Goal: Check status: Check status

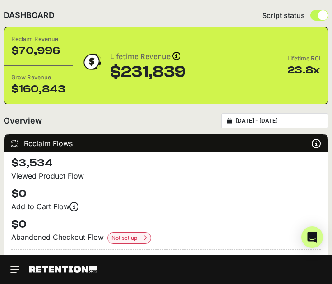
click at [305, 115] on div "[DATE] - [DATE]" at bounding box center [275, 120] width 107 height 15
click at [266, 121] on input "[DATE] - [DATE]" at bounding box center [279, 120] width 87 height 7
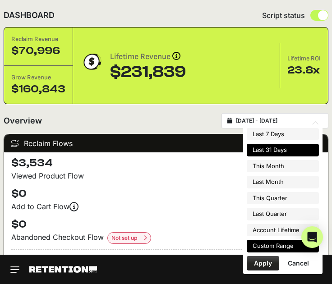
click at [273, 242] on li "Custom Range" at bounding box center [283, 246] width 72 height 13
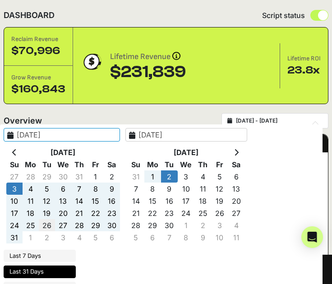
type input "[DATE]"
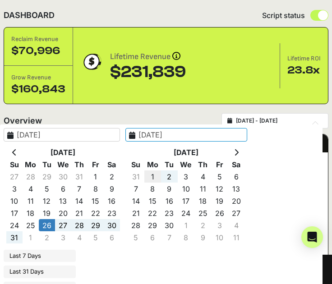
type input "[DATE]"
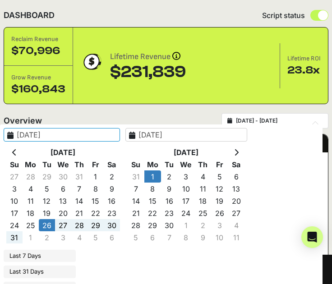
type input "[DATE]"
type input "[DATE] - [DATE]"
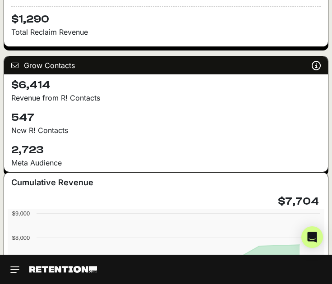
scroll to position [241, 0]
